Goal: Answer question/provide support: Share knowledge or assist other users

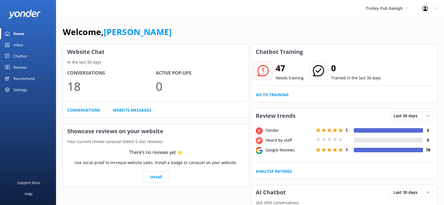
scroll to position [112, 0]
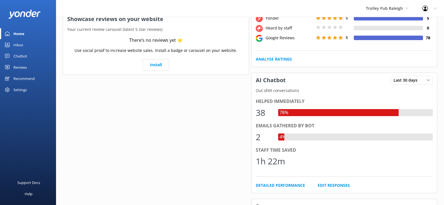
click at [379, 6] on span "Trolley Pub Raleigh" at bounding box center [384, 8] width 37 height 5
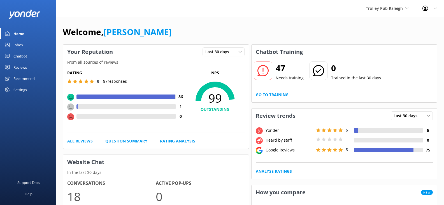
click at [20, 45] on div "Inbox" at bounding box center [18, 44] width 10 height 11
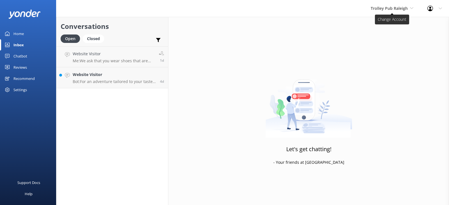
click at [389, 8] on span "Trolley Pub Raleigh" at bounding box center [388, 8] width 37 height 5
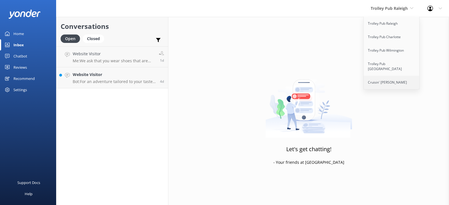
click at [388, 76] on link "Cruisin' [PERSON_NAME]" at bounding box center [391, 82] width 56 height 13
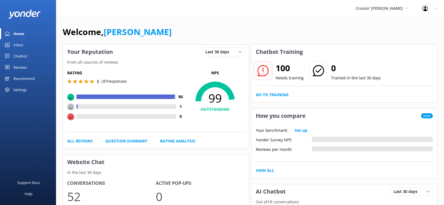
click at [22, 46] on div "Inbox" at bounding box center [18, 44] width 10 height 11
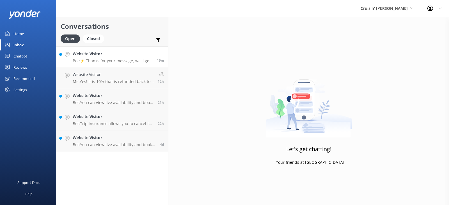
click at [134, 57] on div "Website Visitor Bot: ⚡ Thanks for your message, we'll get back to you as soon a…" at bounding box center [113, 57] width 80 height 12
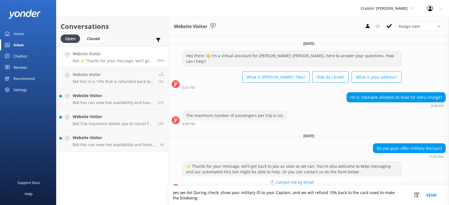
scroll to position [6, 0]
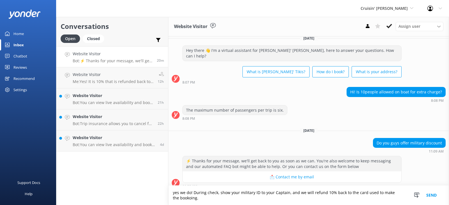
type textarea "yes we do! During check, show your military ID to your Captain, and we will ref…"
click at [431, 195] on button "Send" at bounding box center [431, 195] width 21 height 19
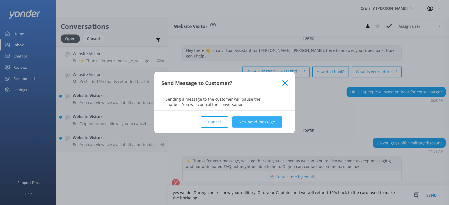
click at [247, 121] on button "Yes, send message" at bounding box center [257, 121] width 50 height 11
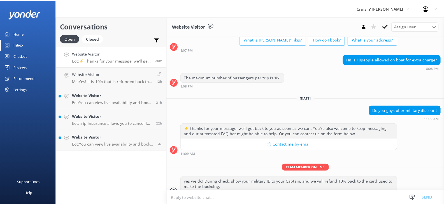
scroll to position [42, 0]
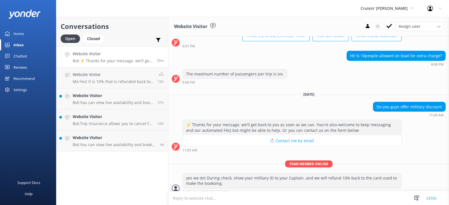
click at [23, 34] on div "Home" at bounding box center [18, 33] width 10 height 11
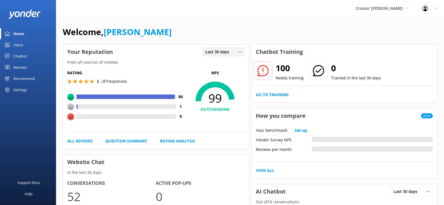
click at [239, 52] on icon at bounding box center [240, 51] width 3 height 3
click at [231, 62] on link "Last 7 days" at bounding box center [228, 63] width 50 height 11
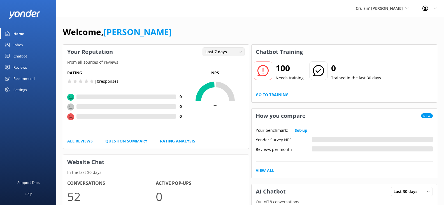
click at [240, 52] on icon at bounding box center [240, 51] width 3 height 3
click at [230, 73] on link "Last 30 days" at bounding box center [228, 74] width 50 height 11
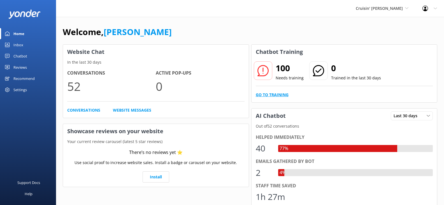
click at [272, 94] on link "Go to Training" at bounding box center [272, 95] width 33 height 6
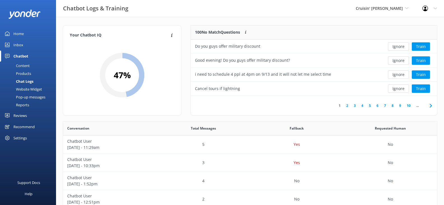
scroll to position [66, 242]
click at [421, 48] on button "Train" at bounding box center [421, 46] width 18 height 8
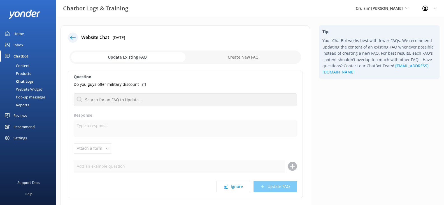
click at [135, 57] on input "checkbox" at bounding box center [186, 56] width 232 height 13
checkbox input "true"
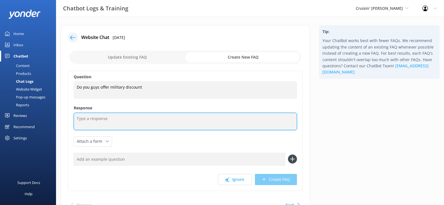
click at [91, 120] on textarea at bounding box center [185, 121] width 223 height 17
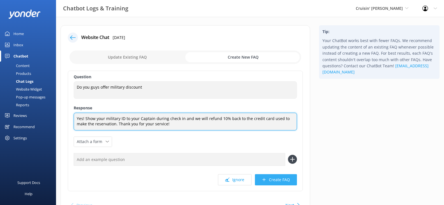
type textarea "Yes! Show your military ID to your Captain during check in and we will refund 1…"
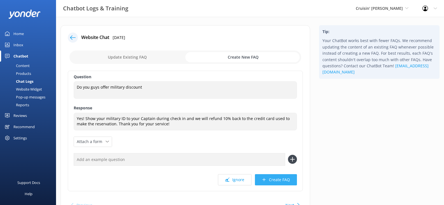
click at [276, 180] on button "Create FAQ" at bounding box center [276, 179] width 42 height 11
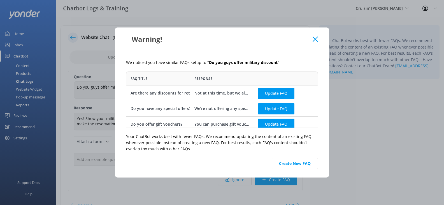
scroll to position [4, 0]
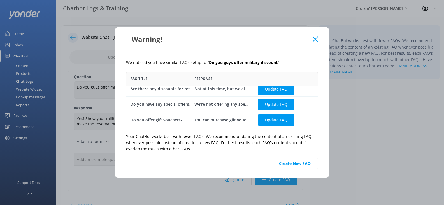
click at [314, 37] on icon at bounding box center [315, 39] width 5 height 6
